Goal: Task Accomplishment & Management: Manage account settings

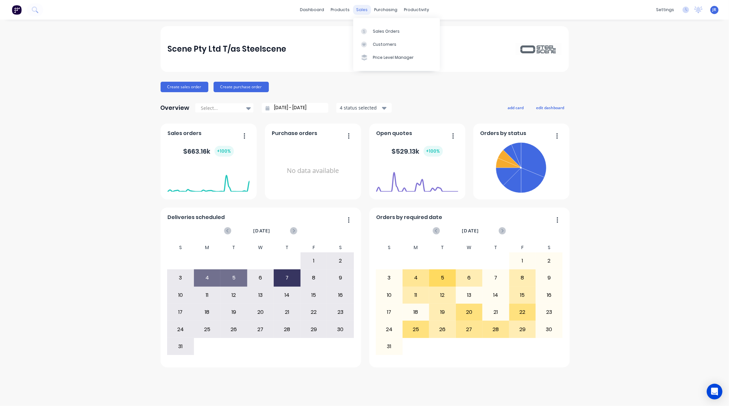
click at [362, 10] on div "sales" at bounding box center [362, 10] width 18 height 10
click at [366, 31] on icon at bounding box center [364, 31] width 6 height 6
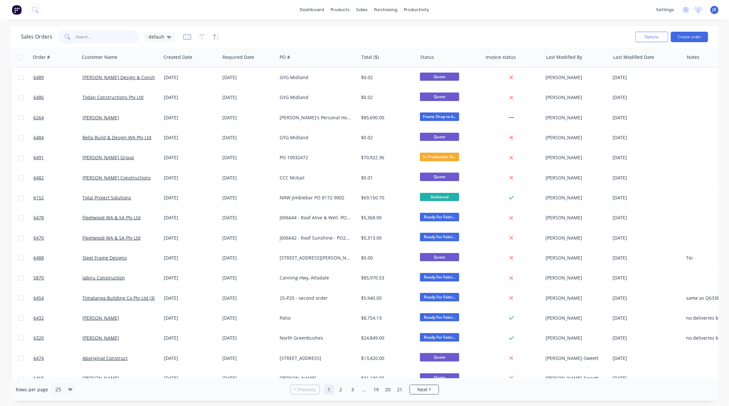
click at [105, 37] on input "text" at bounding box center [108, 36] width 64 height 13
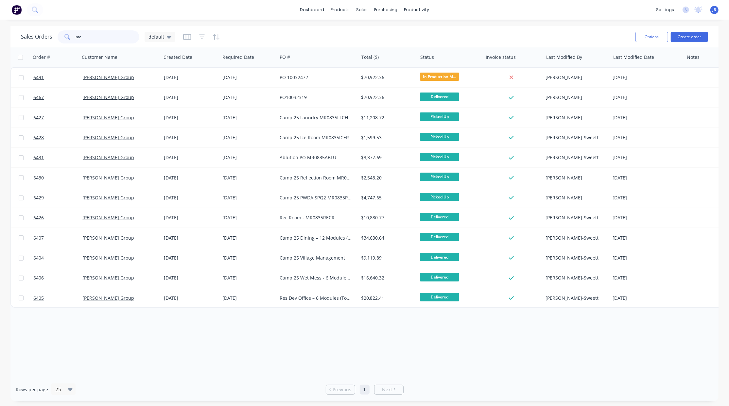
type input "m"
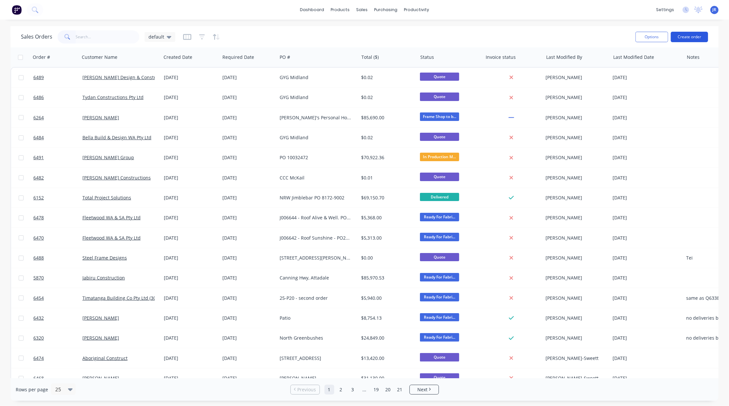
click at [682, 37] on button "Create order" at bounding box center [689, 37] width 37 height 10
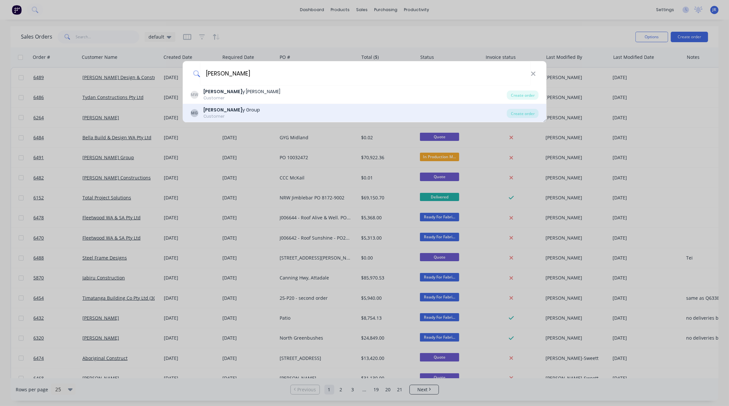
type input "[PERSON_NAME]"
click at [258, 113] on div "[PERSON_NAME] y Group Customer" at bounding box center [348, 113] width 317 height 13
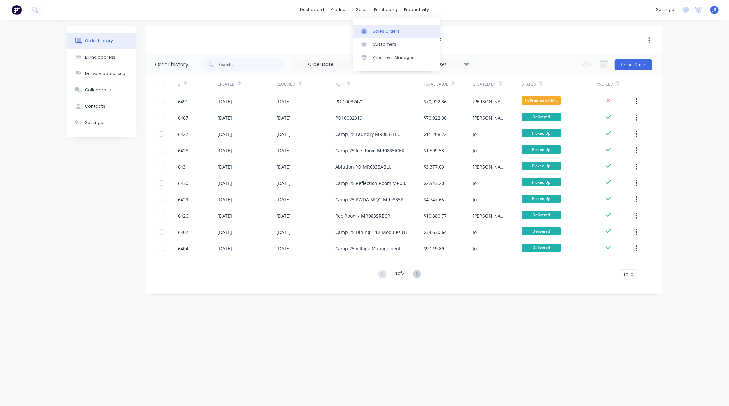
click at [364, 27] on link "Sales Orders" at bounding box center [396, 31] width 87 height 13
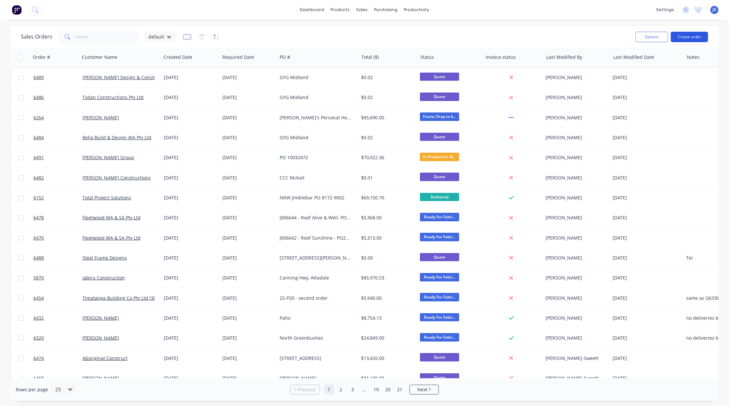
click at [699, 38] on button "Create order" at bounding box center [689, 37] width 37 height 10
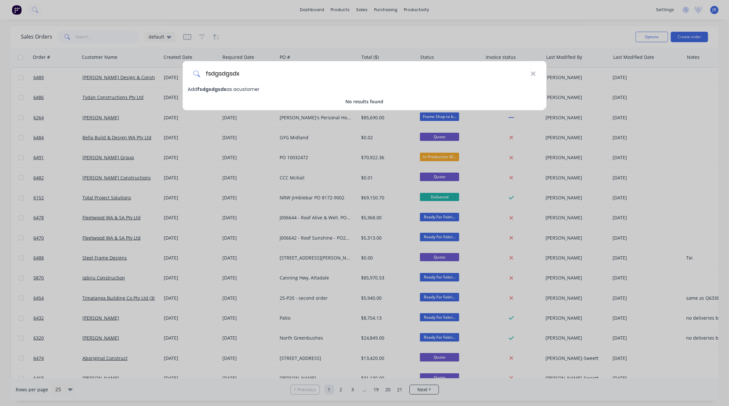
type input "fsdgsdgsdx"
click at [207, 90] on span "fsdgsdgsdx" at bounding box center [211, 89] width 29 height 7
select select "AU"
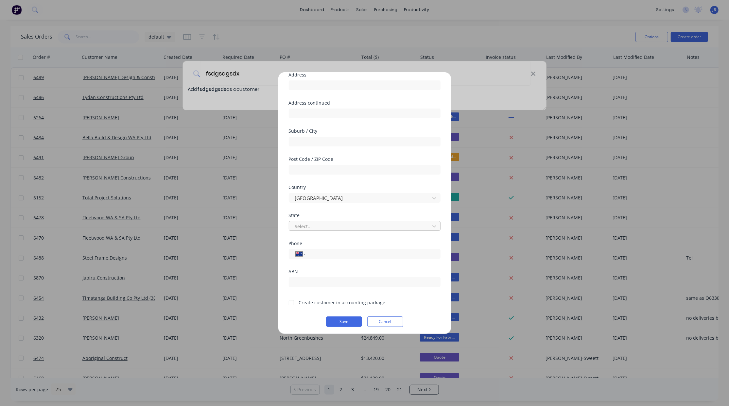
scroll to position [58, 0]
click at [291, 301] on div at bounding box center [291, 300] width 13 height 13
click at [370, 322] on button "Cancel" at bounding box center [385, 319] width 36 height 10
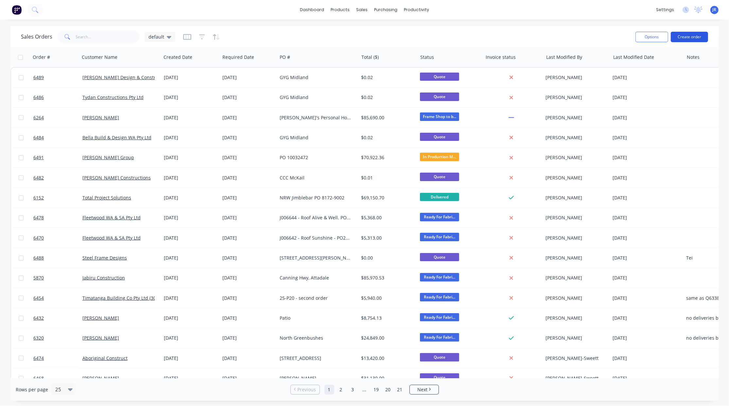
click at [693, 34] on button "Create order" at bounding box center [689, 37] width 37 height 10
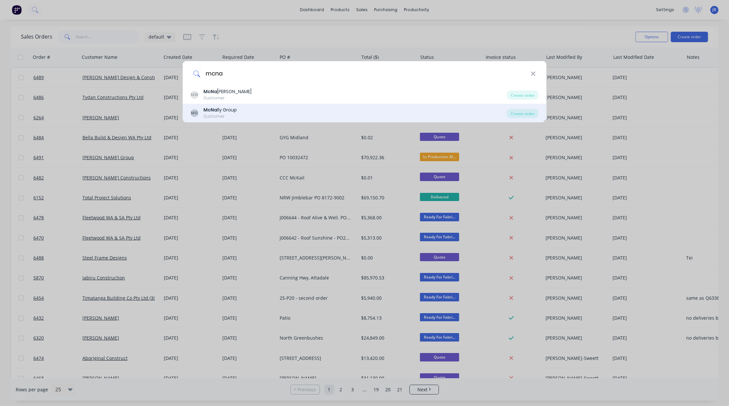
type input "mcna"
click at [252, 113] on div "MG McNa lly Group Customer" at bounding box center [348, 113] width 317 height 13
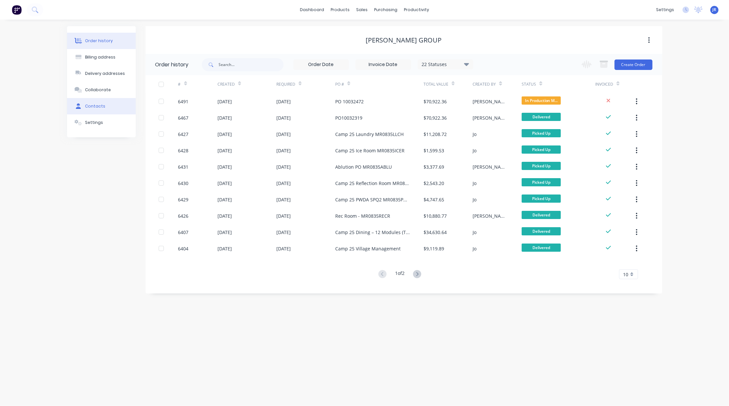
click at [81, 109] on div at bounding box center [79, 106] width 10 height 6
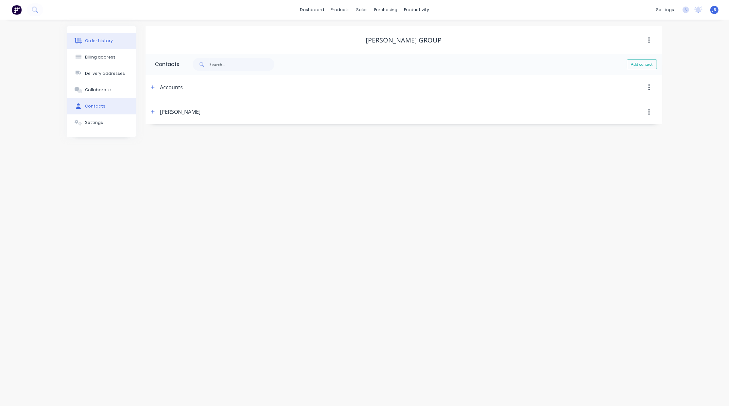
click at [103, 44] on button "Order history" at bounding box center [101, 41] width 69 height 16
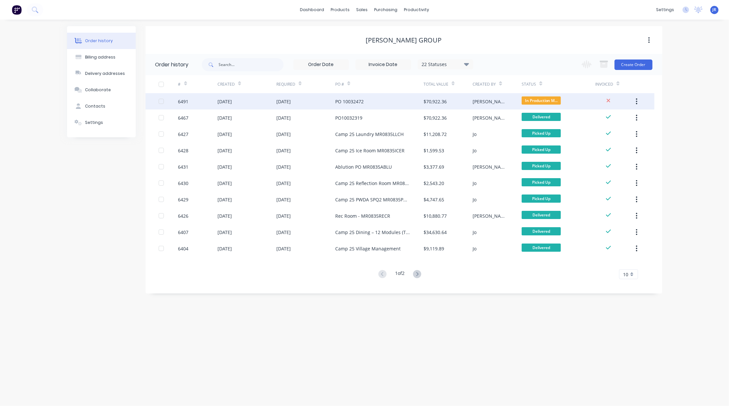
click at [185, 102] on div "6491" at bounding box center [183, 101] width 10 height 7
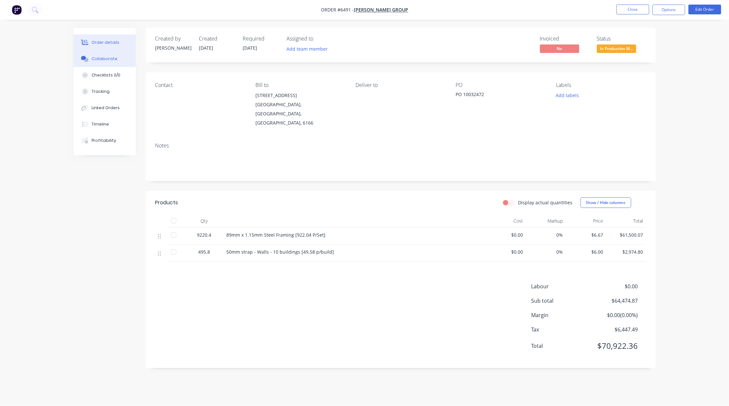
click at [101, 61] on div "Collaborate" at bounding box center [105, 59] width 26 height 6
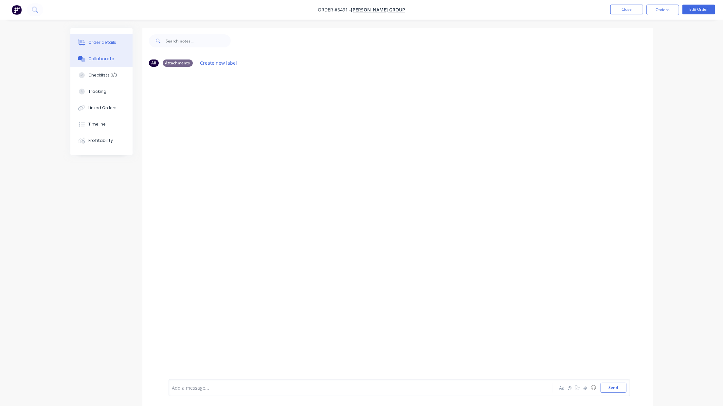
click at [106, 47] on button "Order details" at bounding box center [101, 42] width 62 height 16
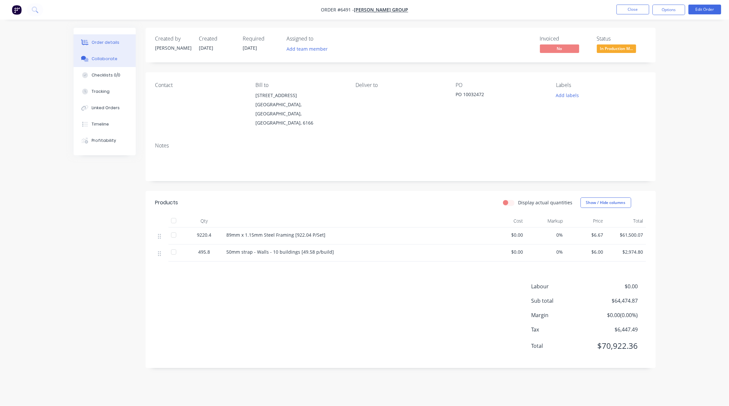
click at [92, 53] on button "Collaborate" at bounding box center [105, 59] width 62 height 16
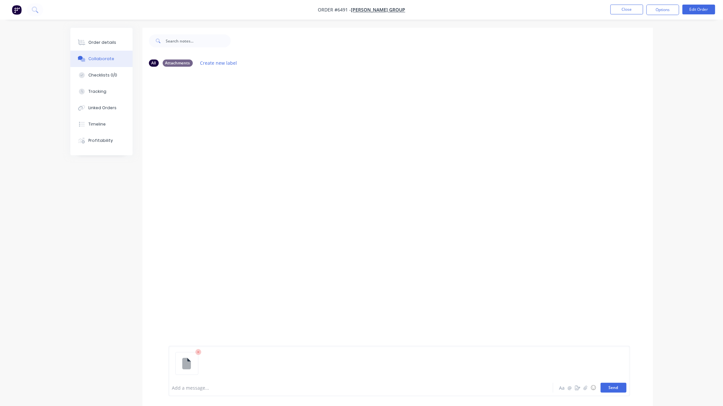
click at [611, 386] on button "Send" at bounding box center [613, 388] width 26 height 10
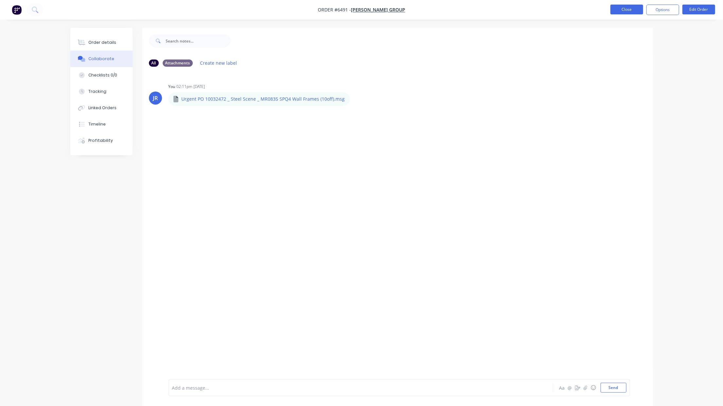
click at [638, 9] on button "Close" at bounding box center [626, 10] width 33 height 10
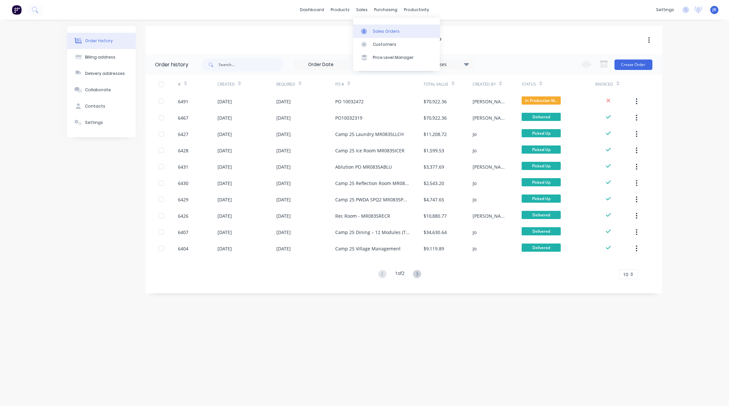
click at [365, 33] on icon at bounding box center [364, 31] width 6 height 6
